Goal: Navigation & Orientation: Find specific page/section

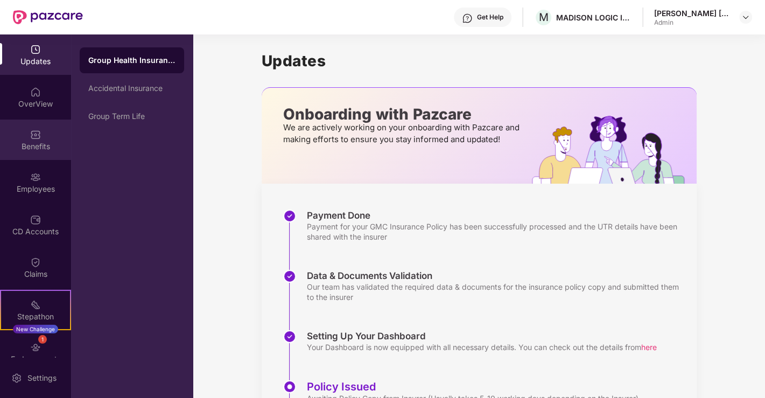
click at [31, 140] on div "Benefits" at bounding box center [35, 140] width 71 height 40
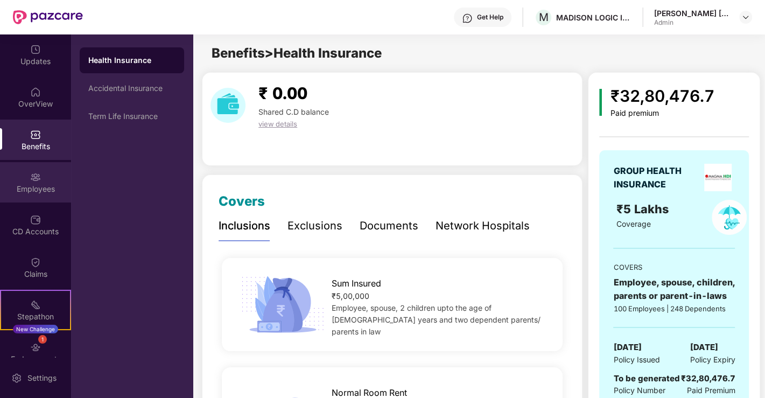
click at [38, 191] on div "Employees" at bounding box center [35, 189] width 71 height 11
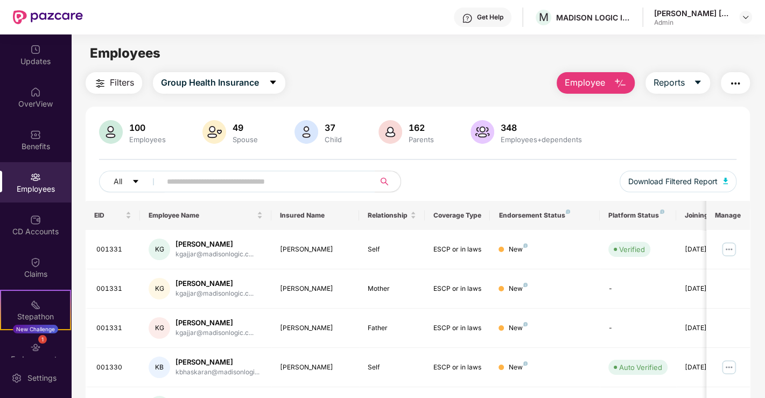
click at [189, 184] on input "text" at bounding box center [263, 181] width 193 height 16
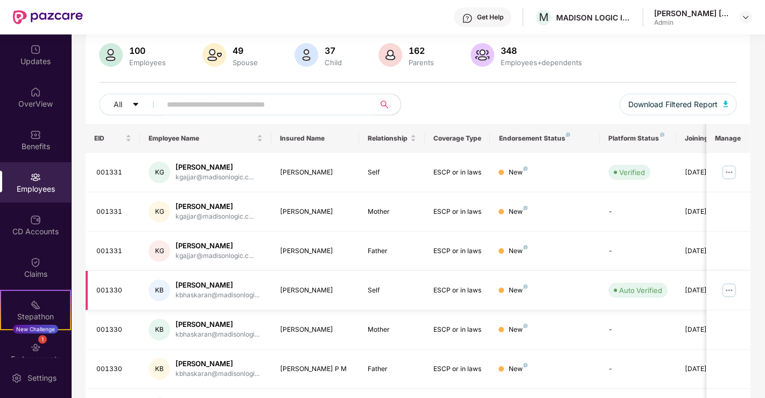
scroll to position [120, 0]
